Goal: Task Accomplishment & Management: Complete application form

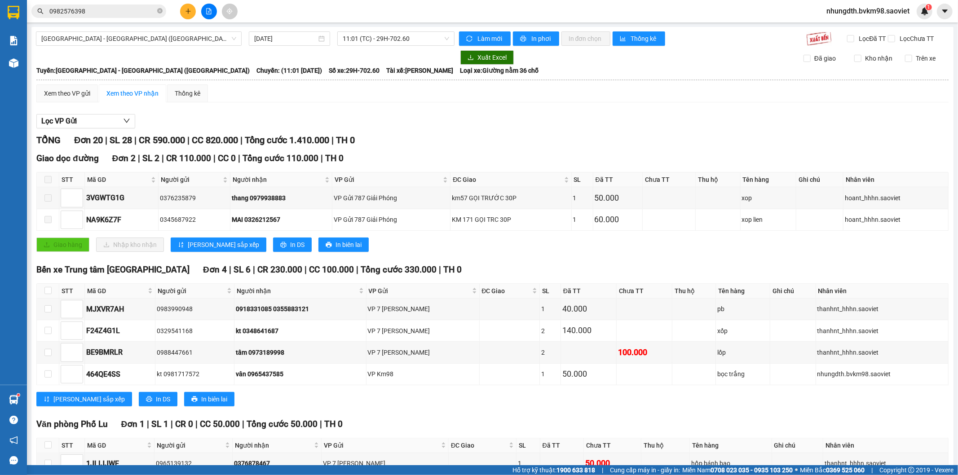
click at [187, 13] on icon "plus" at bounding box center [188, 11] width 6 height 6
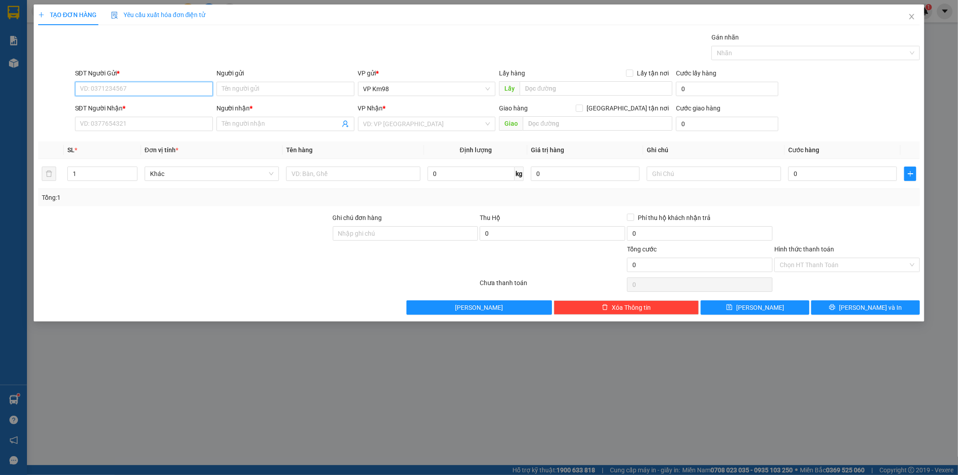
click at [114, 89] on input "SĐT Người Gửi *" at bounding box center [144, 89] width 138 height 14
type input "0397947260"
click at [107, 124] on input "SĐT Người Nhận *" at bounding box center [144, 124] width 138 height 14
type input "0398947260"
click at [261, 90] on input "Người gửi" at bounding box center [286, 89] width 138 height 14
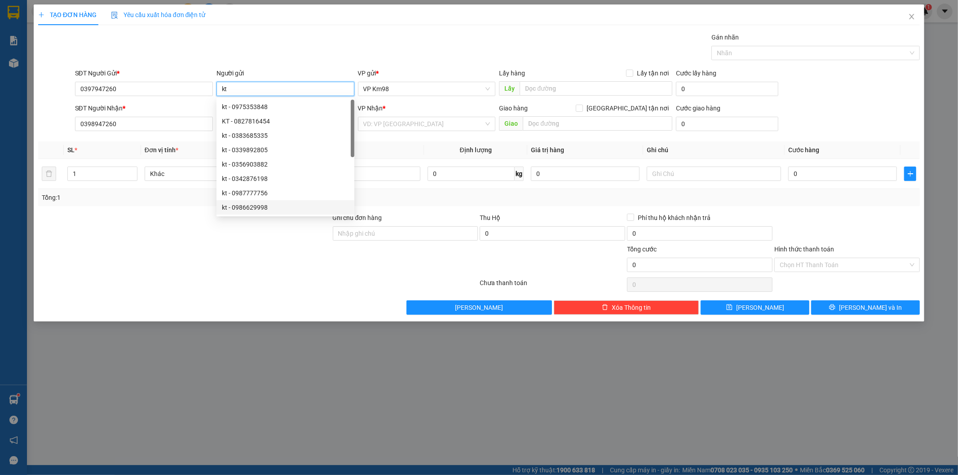
type input "kt"
drag, startPoint x: 192, startPoint y: 358, endPoint x: 223, endPoint y: 301, distance: 64.8
click at [205, 333] on div "TẠO ĐƠN HÀNG Yêu cầu xuất hóa đơn điện tử Transit Pickup Surcharge Ids Transit …" at bounding box center [479, 237] width 958 height 475
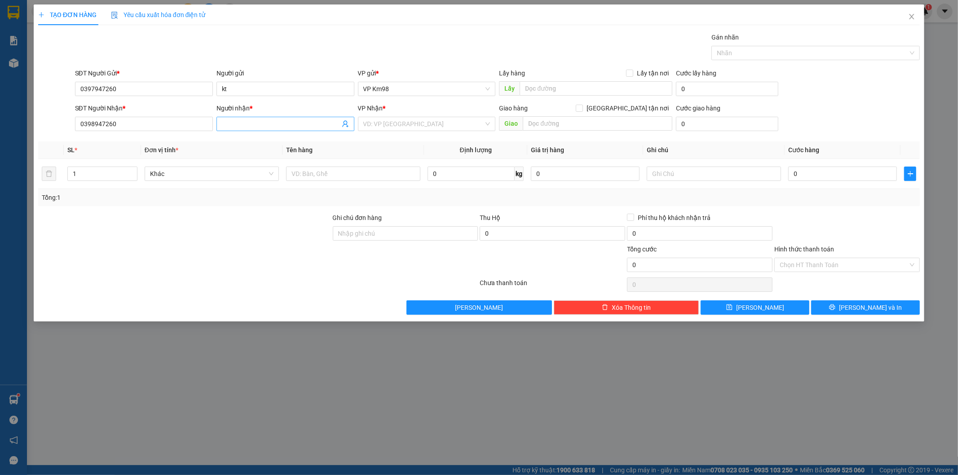
click at [250, 121] on input "Người nhận *" at bounding box center [281, 124] width 118 height 10
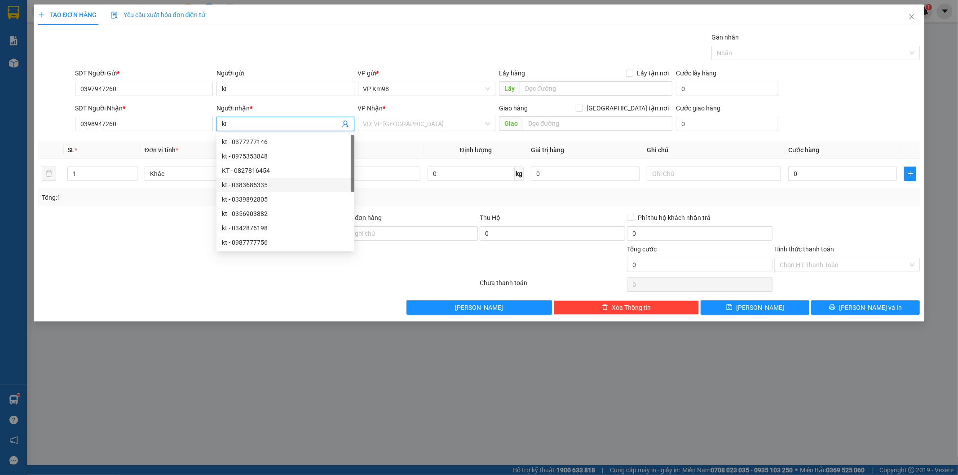
type input "kt"
drag, startPoint x: 143, startPoint y: 426, endPoint x: 375, endPoint y: 300, distance: 264.1
click at [167, 411] on div "TẠO ĐƠN HÀNG Yêu cầu xuất hóa đơn điện tử Transit Pickup Surcharge Ids Transit …" at bounding box center [479, 237] width 958 height 475
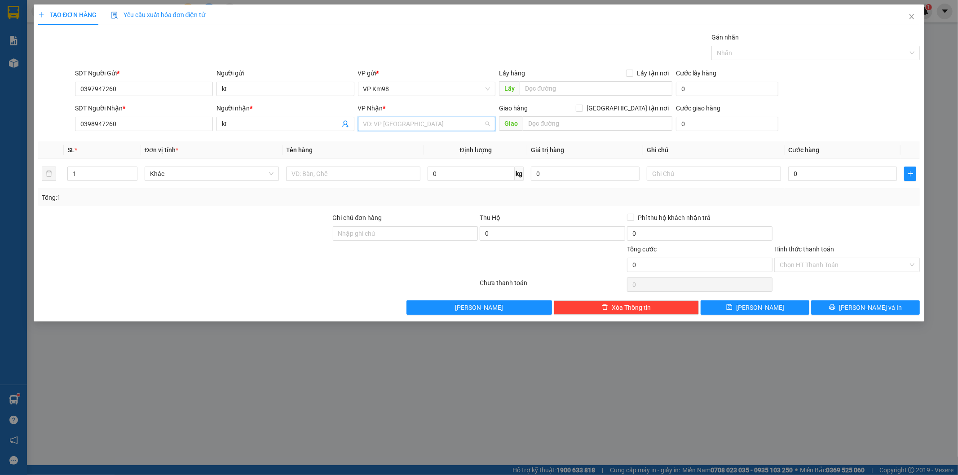
click at [403, 126] on input "search" at bounding box center [423, 123] width 121 height 13
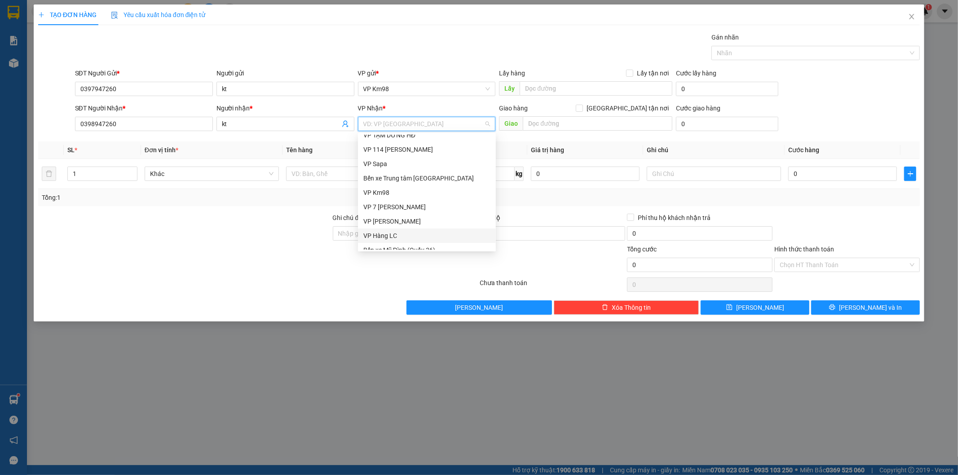
click at [390, 234] on div "VP Hàng LC" at bounding box center [426, 236] width 127 height 10
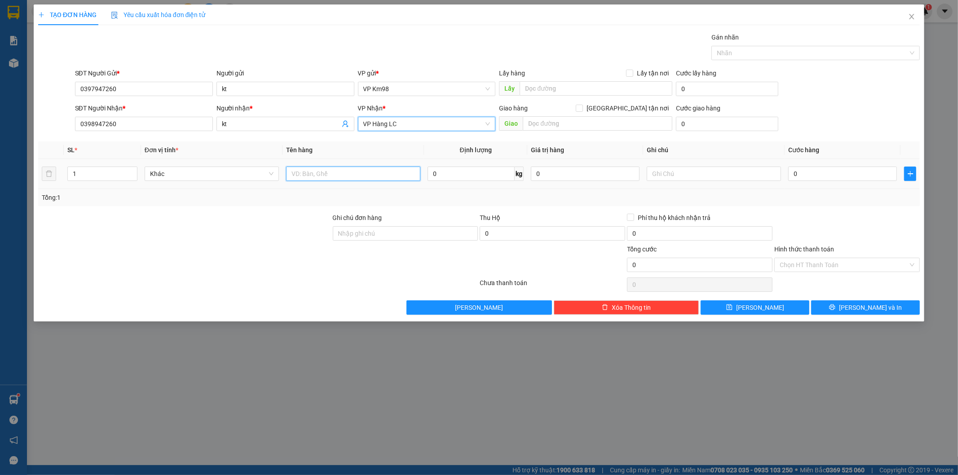
click at [323, 175] on input "text" at bounding box center [353, 174] width 134 height 14
type input "pb"
click at [859, 174] on input "0" at bounding box center [842, 174] width 109 height 14
type input "4"
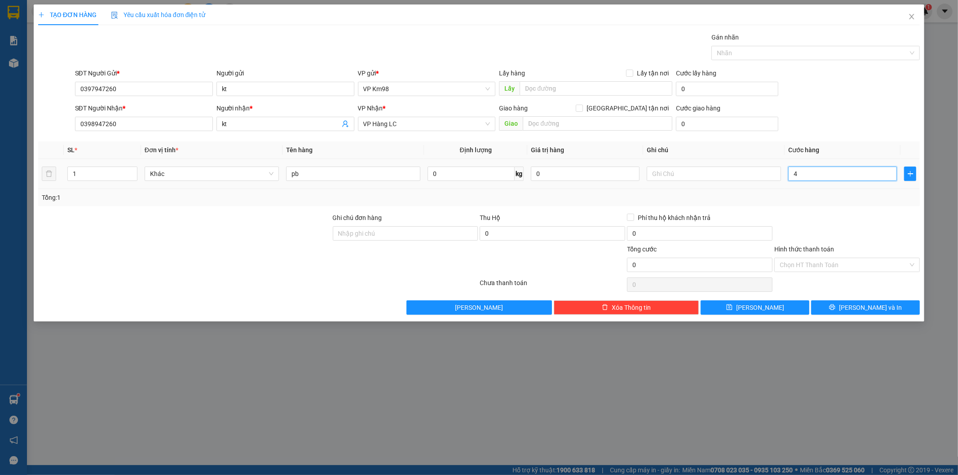
type input "4"
type input "40"
type input "400"
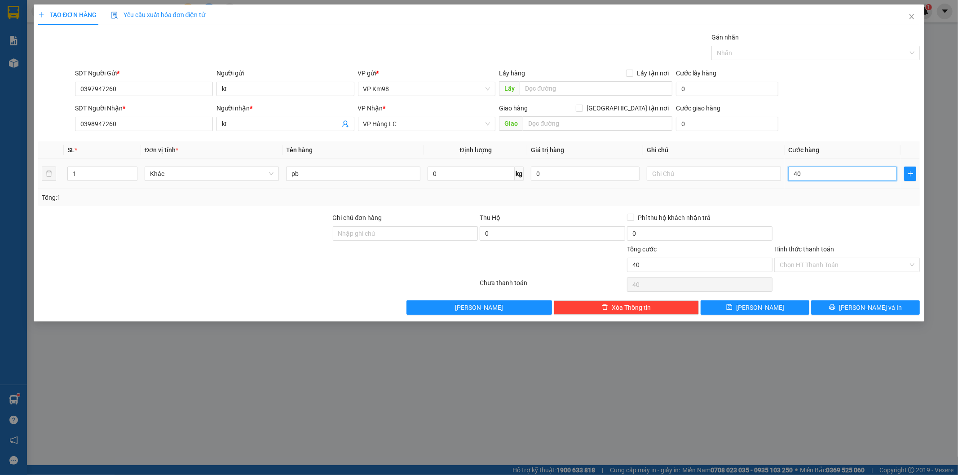
type input "400"
type input "4.000"
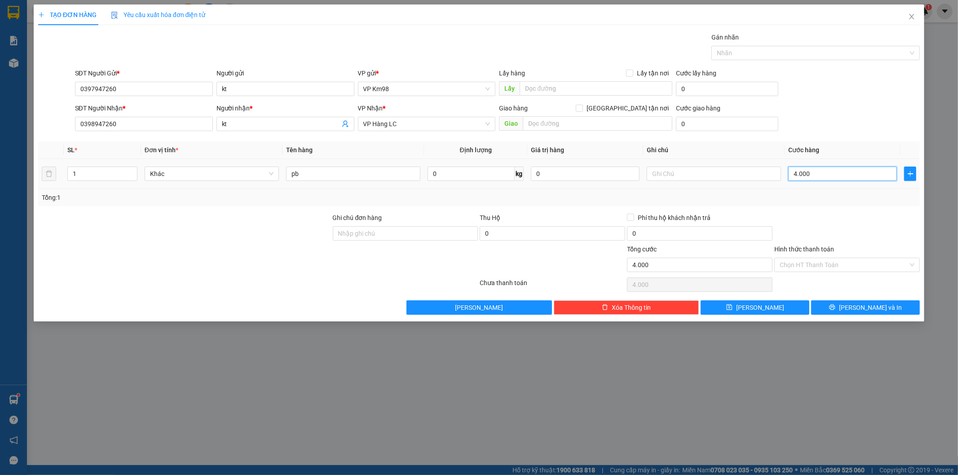
type input "40.000"
type input "4.000"
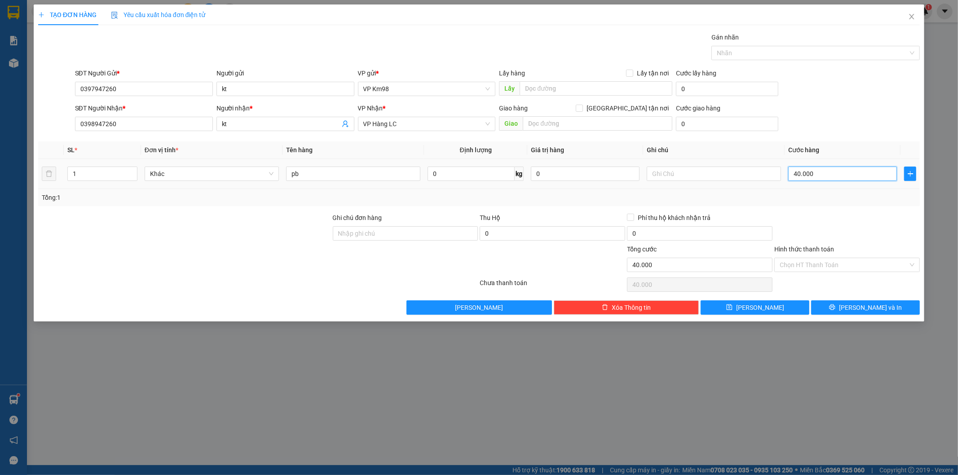
type input "4.000"
type input "0"
click at [791, 169] on input "0" at bounding box center [842, 174] width 109 height 14
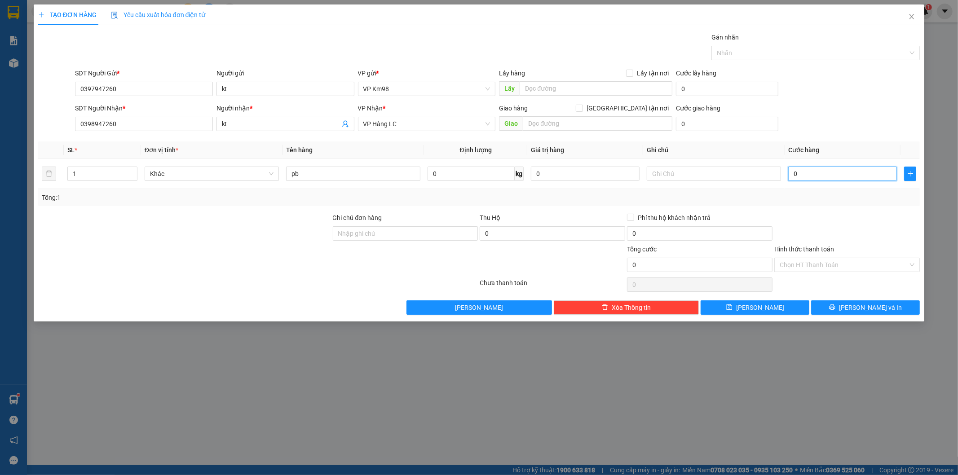
type input "50"
type input "500"
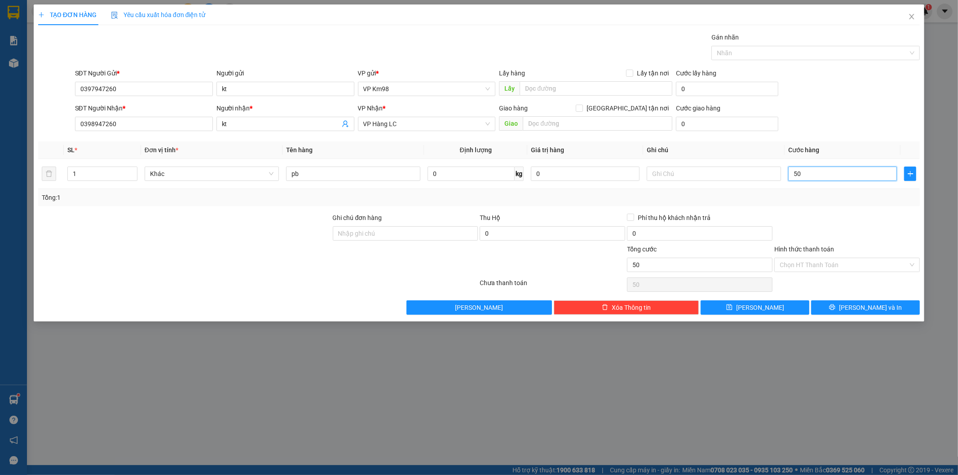
type input "500"
type input "5.000"
type input "50.000"
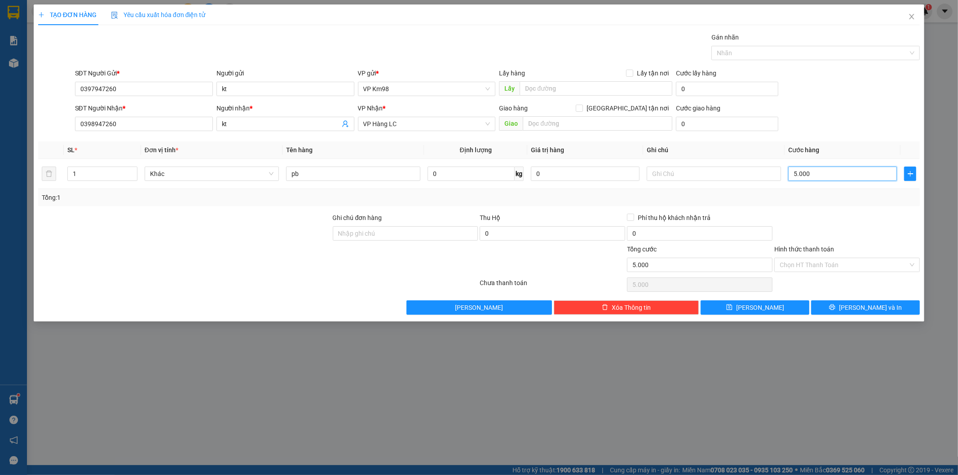
type input "50.000"
click at [855, 311] on button "[PERSON_NAME] và In" at bounding box center [865, 308] width 109 height 14
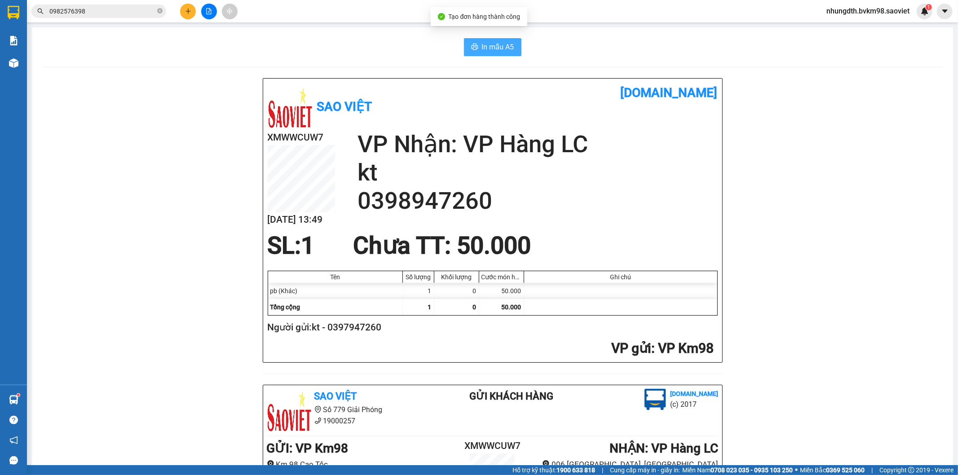
click at [482, 51] on span "In mẫu A5" at bounding box center [498, 46] width 32 height 11
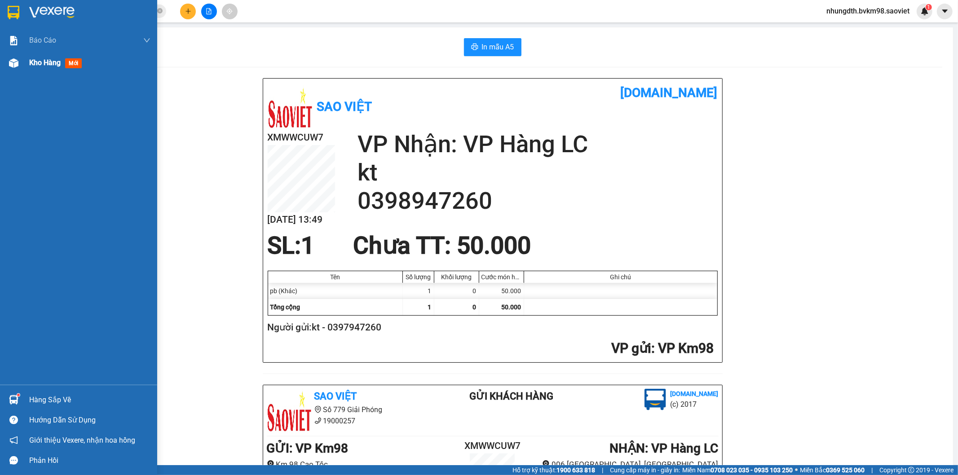
click at [13, 61] on img at bounding box center [13, 62] width 9 height 9
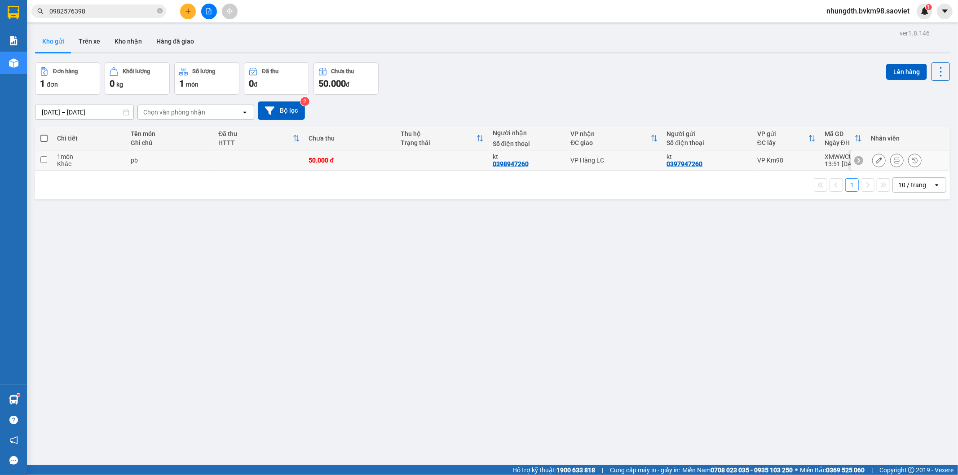
click at [45, 160] on input "checkbox" at bounding box center [43, 159] width 7 height 7
checkbox input "true"
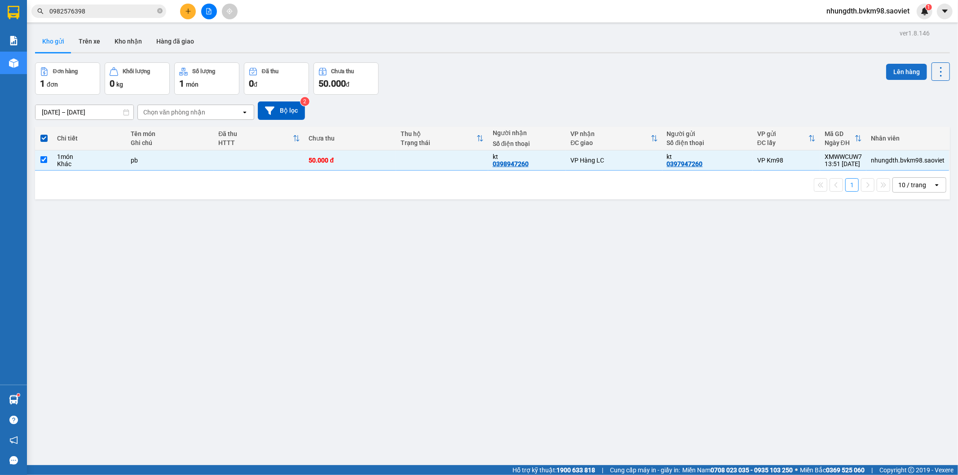
click at [901, 73] on button "Lên hàng" at bounding box center [906, 72] width 41 height 16
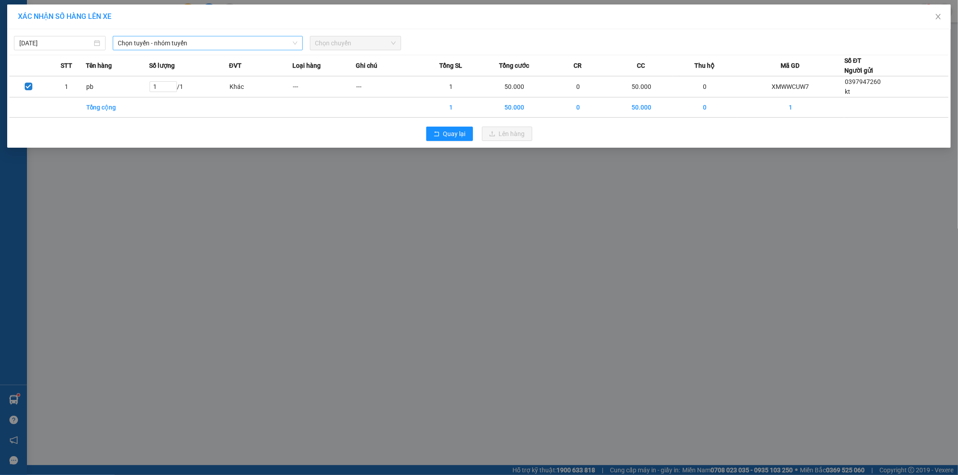
click at [206, 46] on span "Chọn tuyến - nhóm tuyến" at bounding box center [207, 42] width 179 height 13
click at [199, 48] on span "Chọn tuyến - nhóm tuyến" at bounding box center [207, 42] width 179 height 13
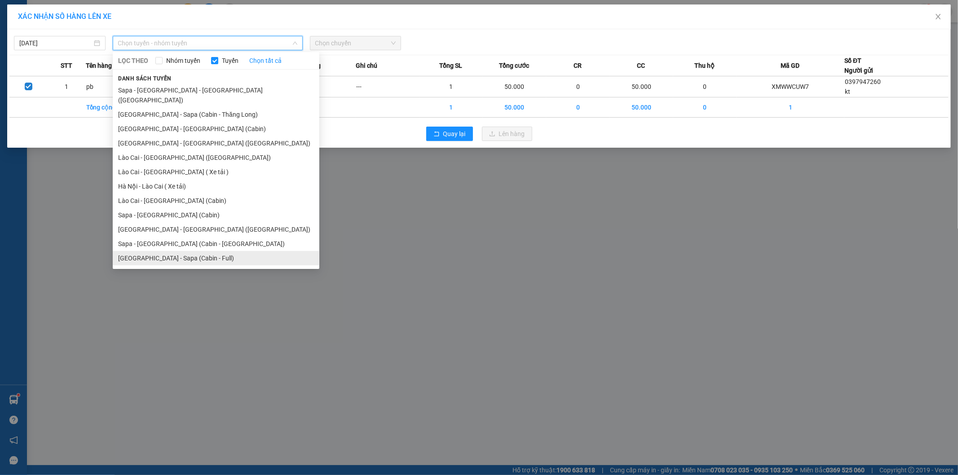
click at [173, 251] on li "[GEOGRAPHIC_DATA] - Sapa (Cabin - Full)" at bounding box center [216, 258] width 207 height 14
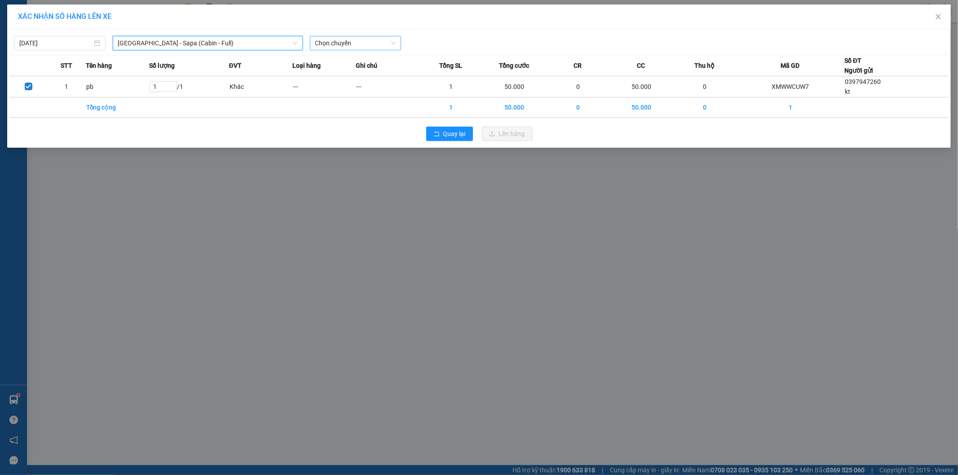
click at [348, 46] on span "Chọn chuyến" at bounding box center [355, 42] width 81 height 13
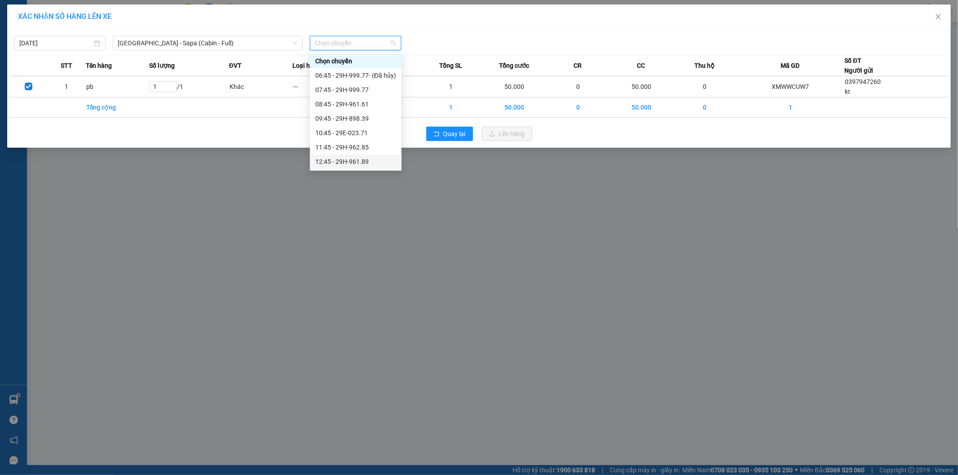
scroll to position [50, 0]
click at [360, 96] on div "11:45 - 29H-962.85" at bounding box center [355, 98] width 81 height 10
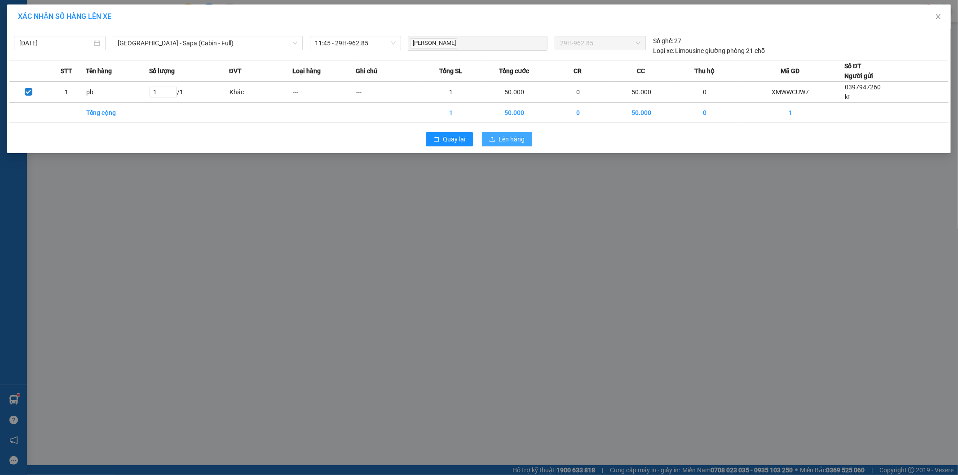
click at [502, 141] on span "Lên hàng" at bounding box center [512, 139] width 26 height 10
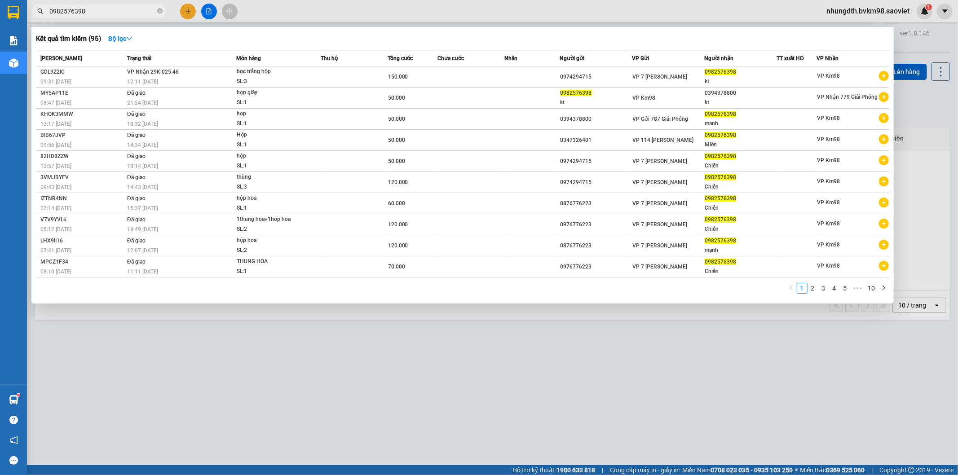
click at [97, 12] on input "0982576398" at bounding box center [102, 11] width 106 height 10
type input "0"
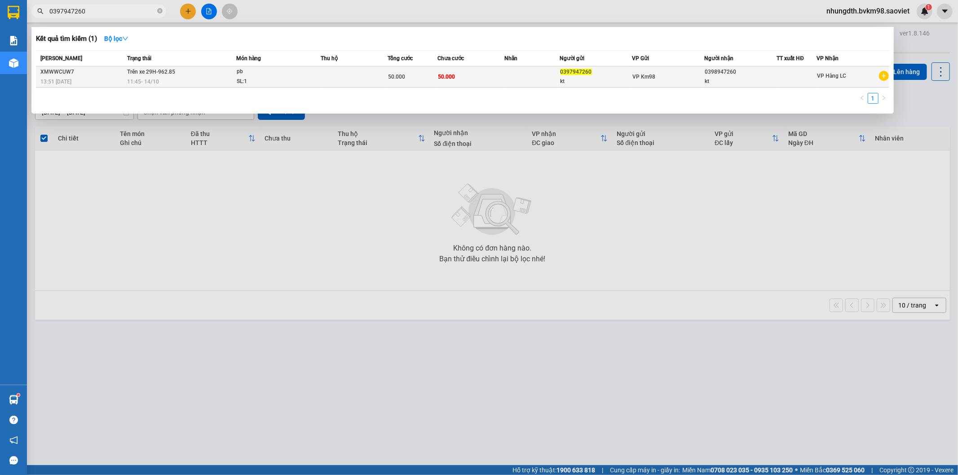
type input "0397947260"
click at [181, 71] on td "Trên xe 29H-962.85 11:45 [DATE]" at bounding box center [180, 76] width 111 height 21
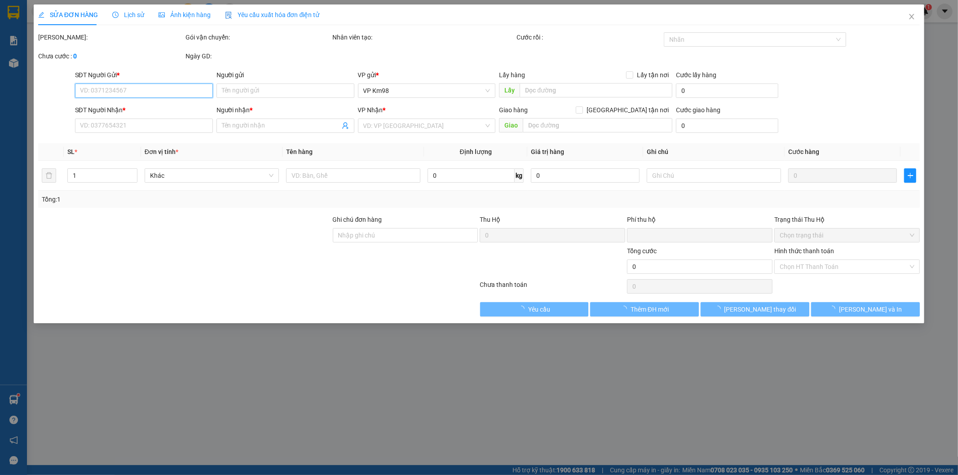
type input "0397947260"
type input "kt"
type input "0398947260"
type input "kt"
type input "0"
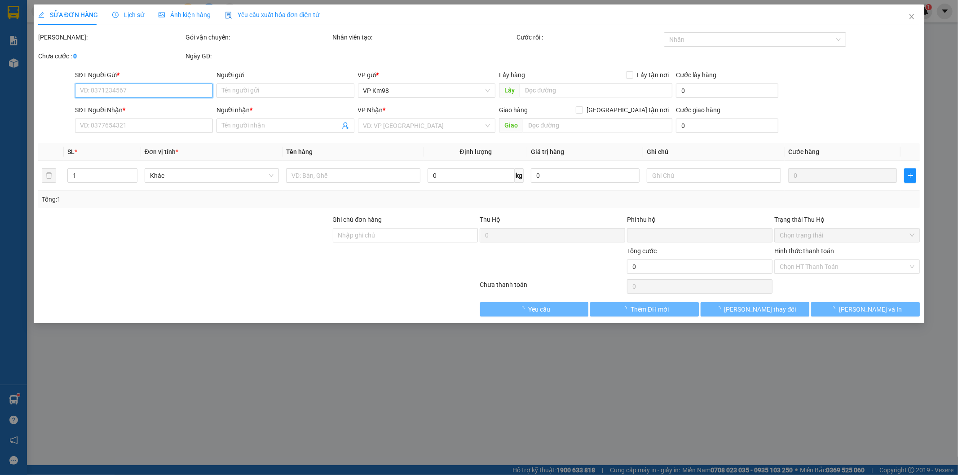
type input "50.000"
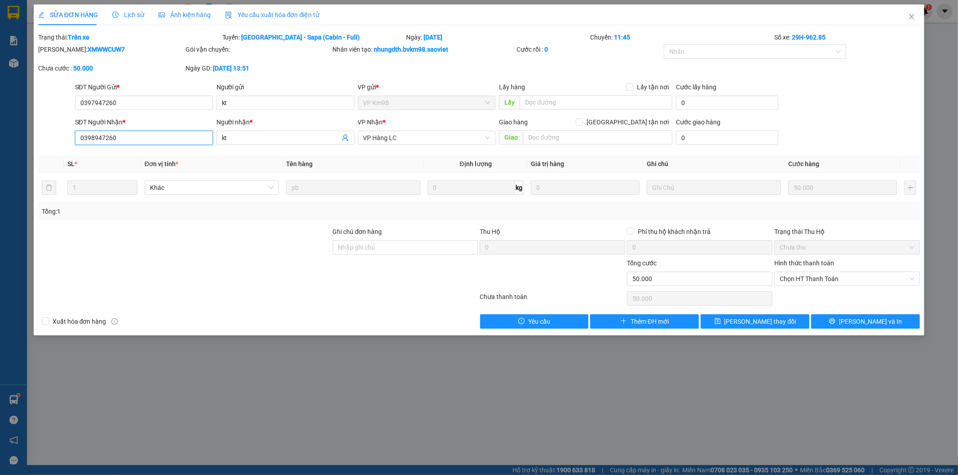
click at [95, 138] on input "0398947260" at bounding box center [144, 138] width 138 height 14
type input "0397947260"
click at [749, 320] on span "[PERSON_NAME] thay đổi" at bounding box center [761, 322] width 72 height 10
